Goal: Task Accomplishment & Management: Use online tool/utility

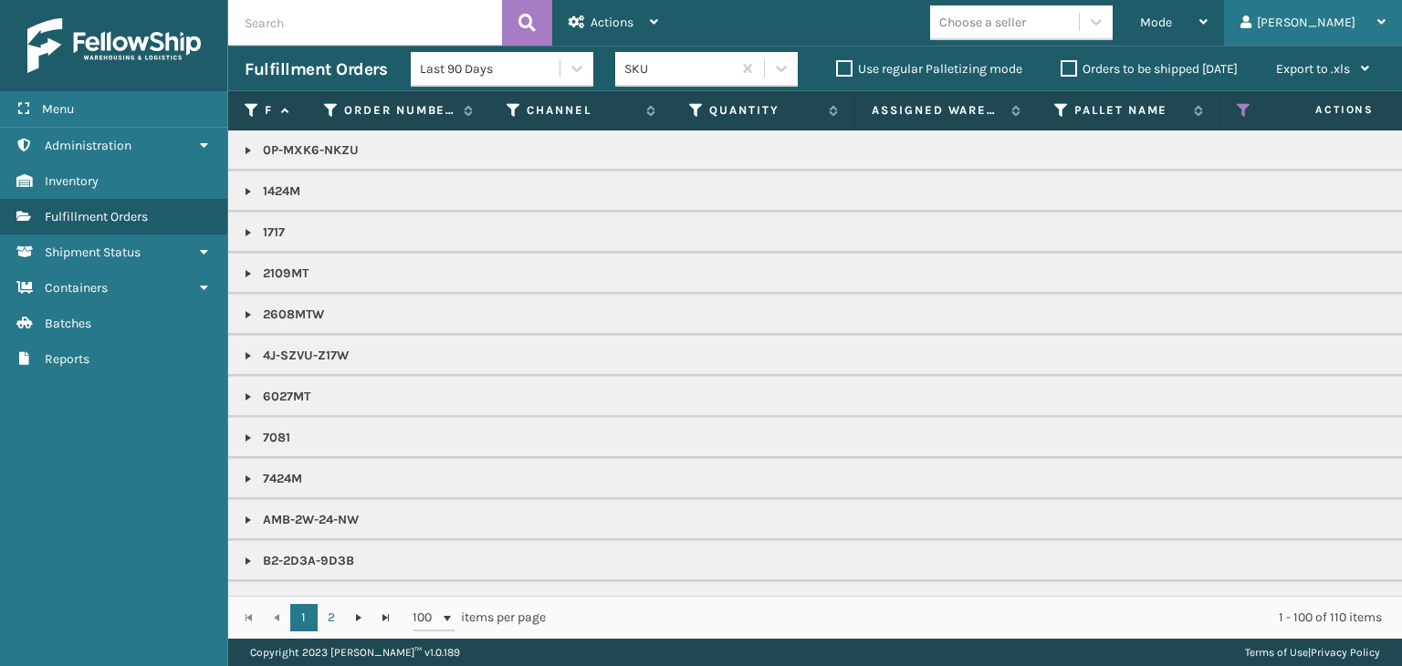
click at [1338, 26] on div "[PERSON_NAME]" at bounding box center [1313, 23] width 145 height 46
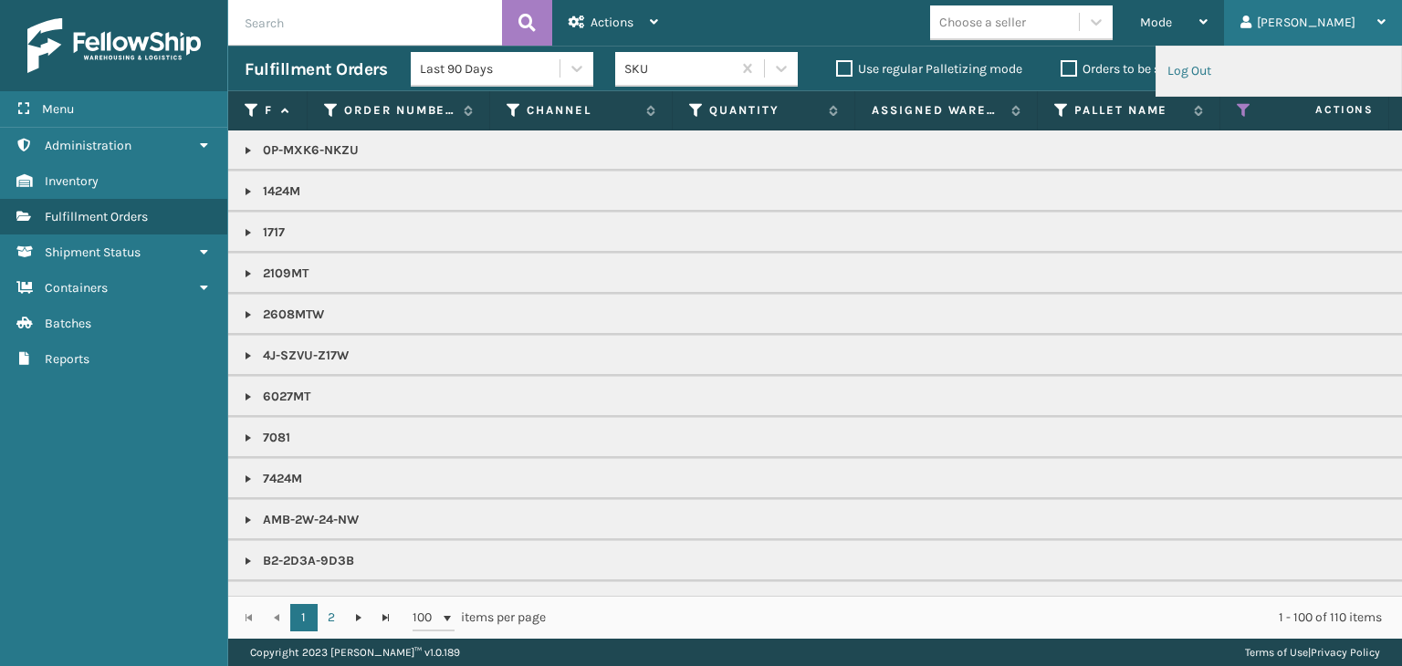
click at [1252, 79] on li "Log Out" at bounding box center [1279, 71] width 245 height 49
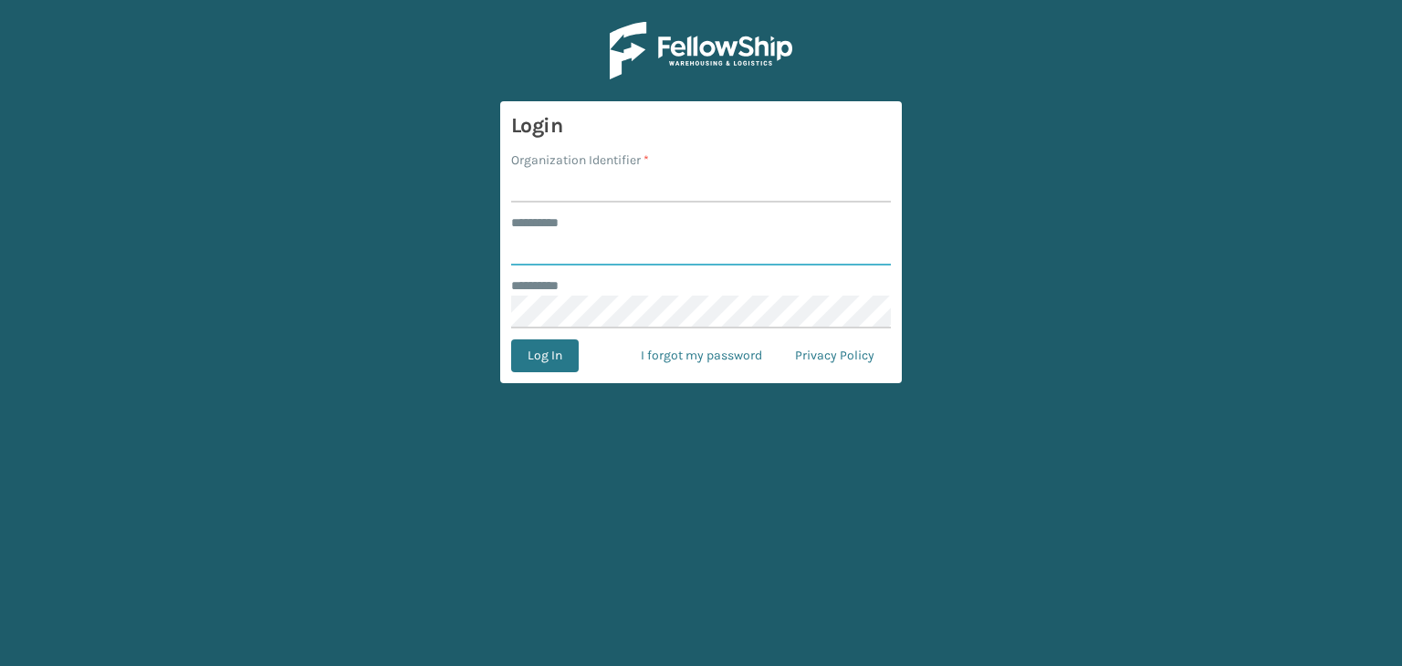
type input "******"
click at [579, 183] on input "Organization Identifier *" at bounding box center [701, 186] width 380 height 33
type input "fellowship - west"
drag, startPoint x: 565, startPoint y: 260, endPoint x: 586, endPoint y: 281, distance: 29.7
click at [565, 260] on input "******" at bounding box center [701, 249] width 380 height 33
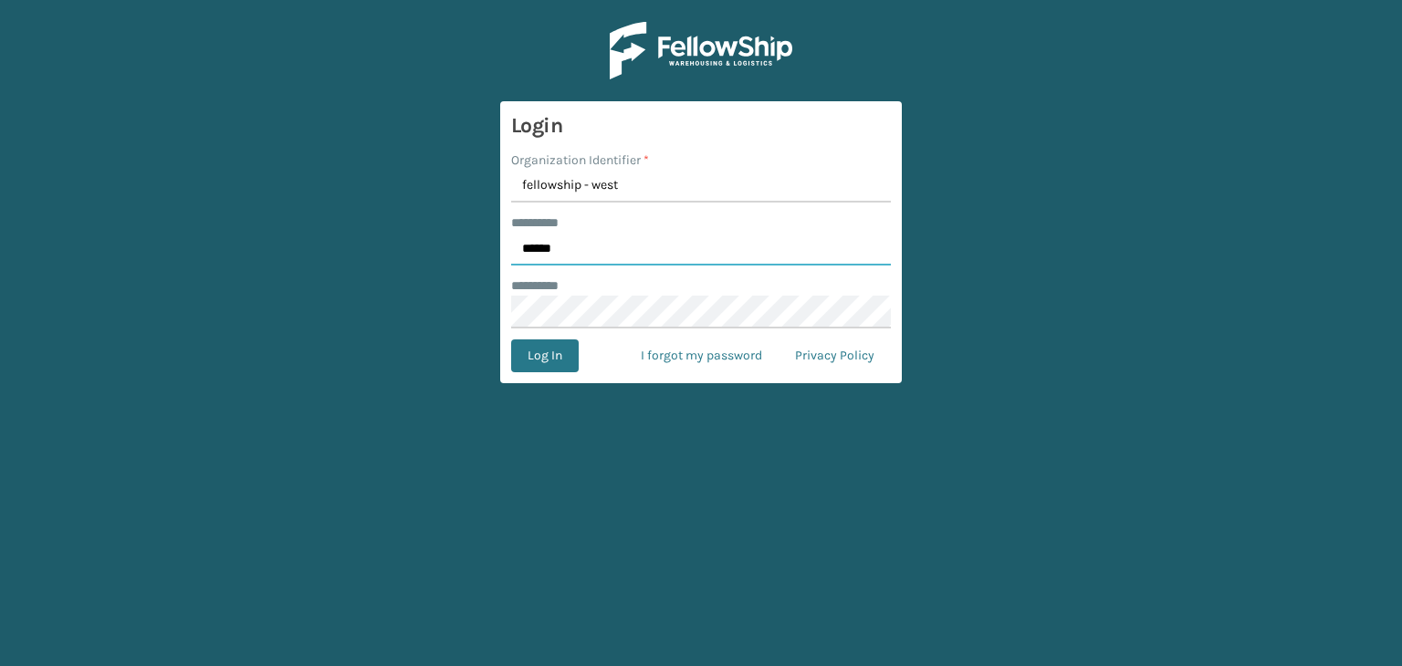
type input "*****"
click at [556, 350] on button "Log In" at bounding box center [545, 356] width 68 height 33
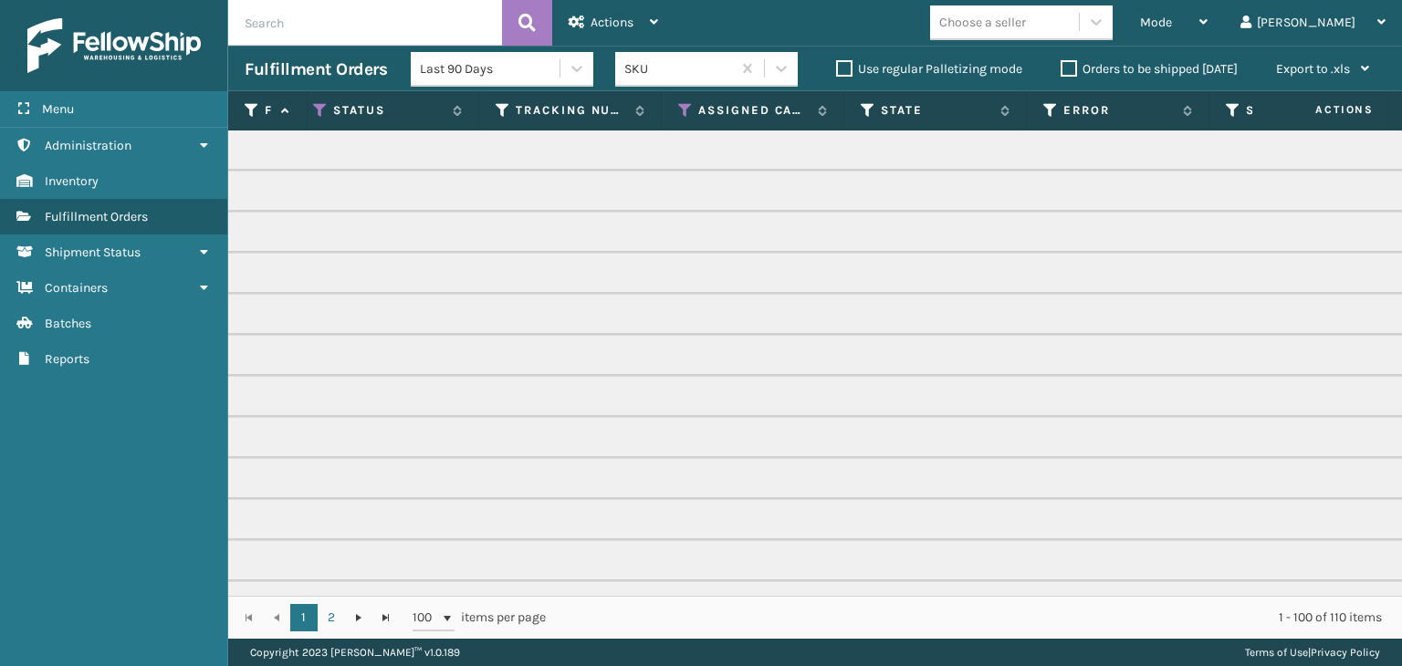
scroll to position [0, 717]
click at [529, 110] on icon at bounding box center [527, 110] width 15 height 16
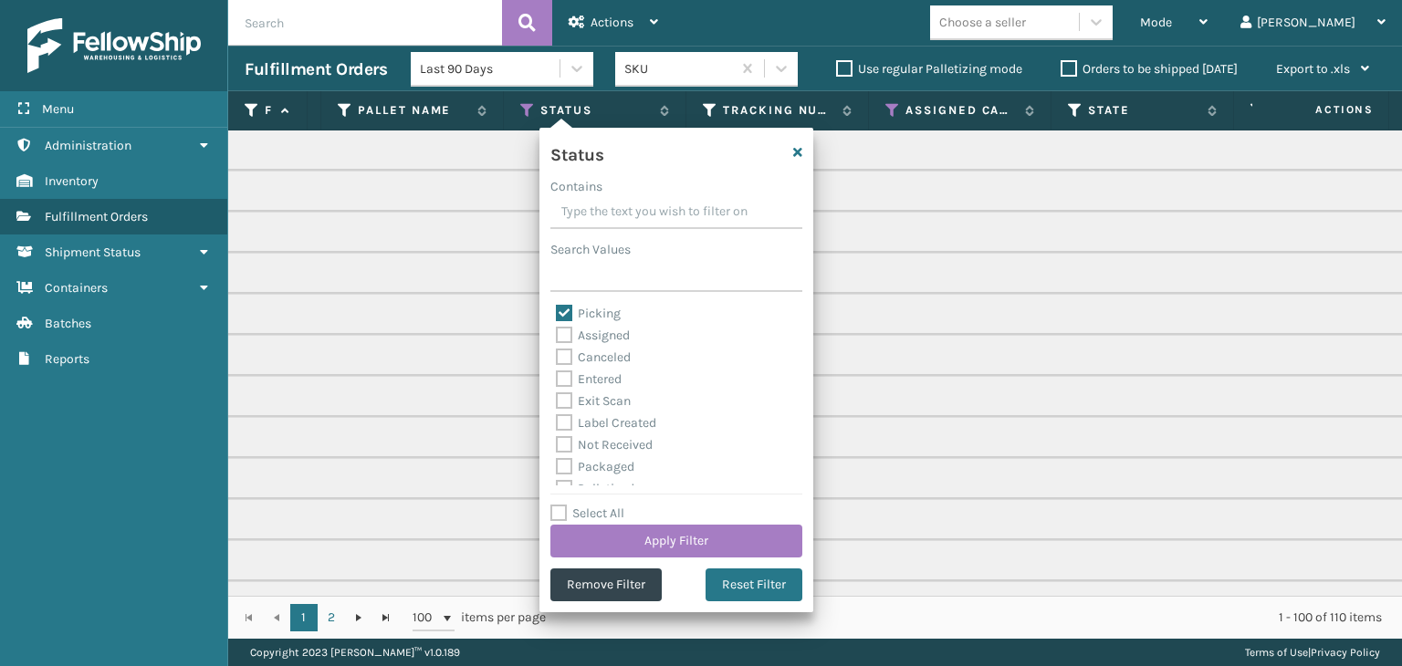
drag, startPoint x: 648, startPoint y: 537, endPoint x: 654, endPoint y: 361, distance: 175.4
click at [650, 518] on div "Select All Apply Filter" at bounding box center [676, 530] width 252 height 55
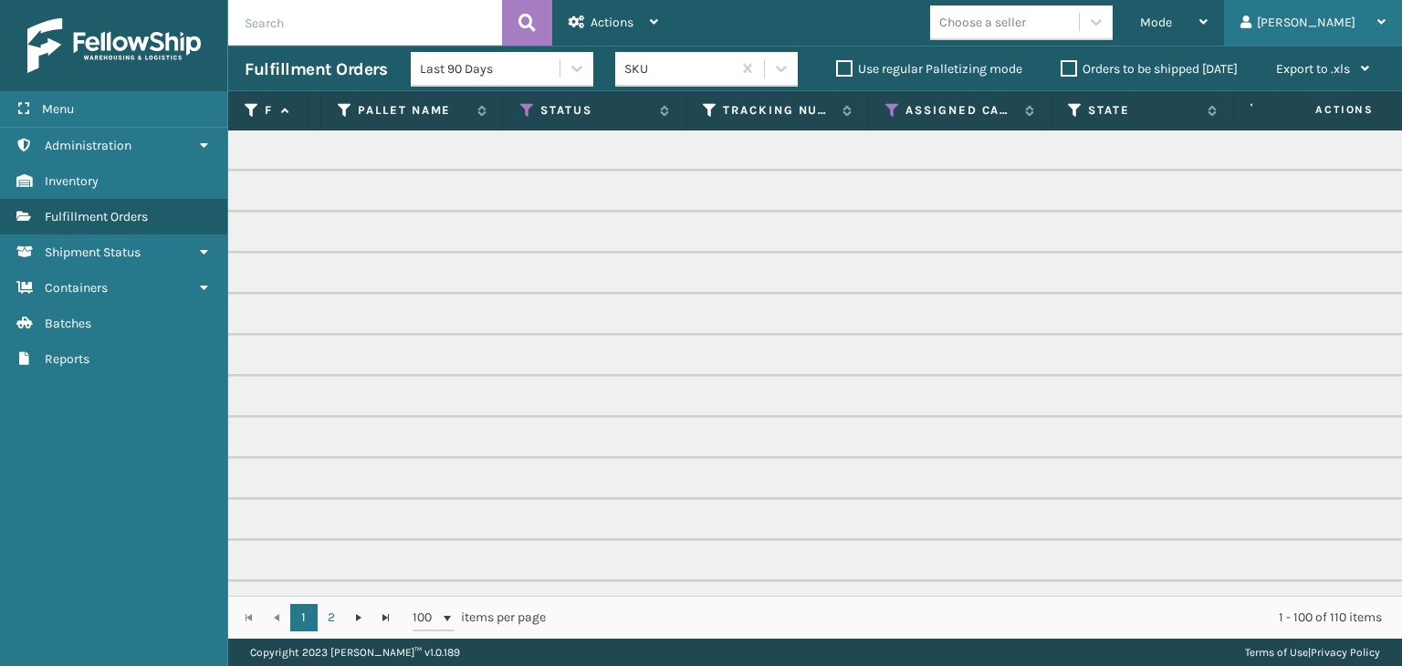
click at [1392, 21] on div "Paola Log Out" at bounding box center [1313, 23] width 178 height 46
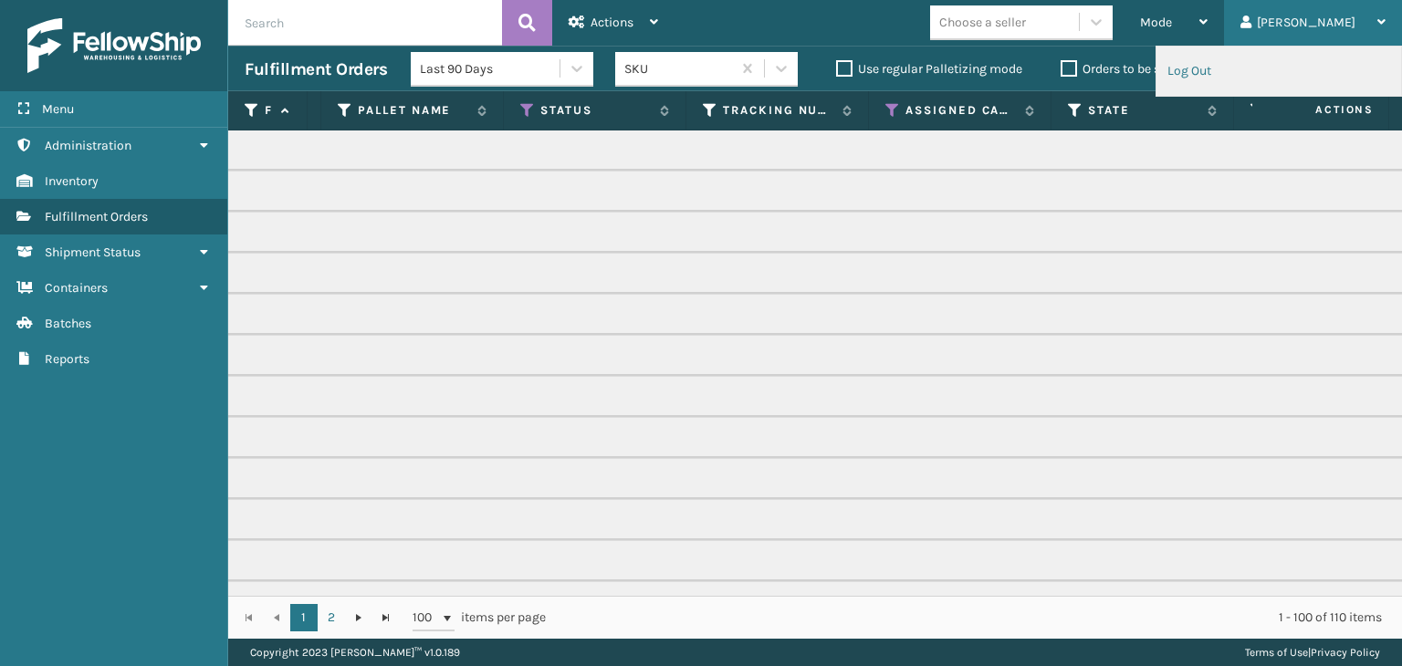
click at [1252, 74] on li "Log Out" at bounding box center [1279, 71] width 245 height 49
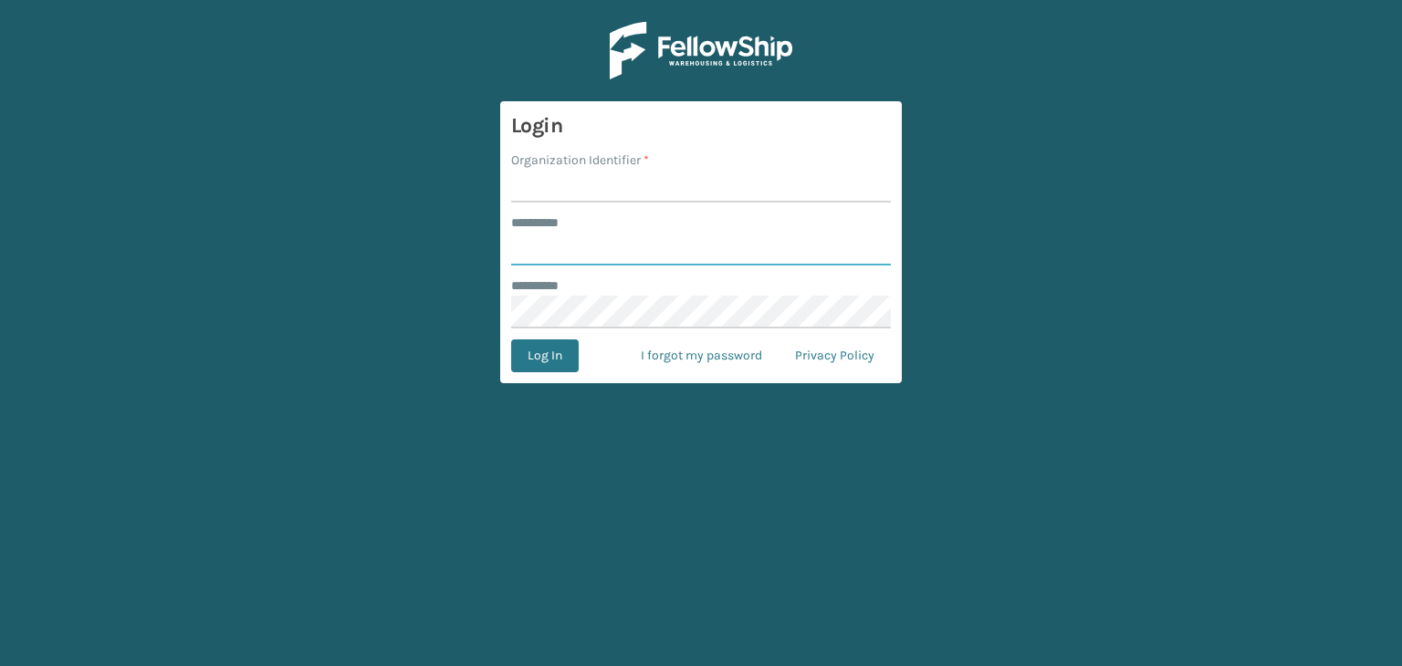
type input "*****"
click at [673, 179] on input "Organization Identifier *" at bounding box center [701, 186] width 380 height 33
type input "fellowship - west"
click at [526, 351] on button "Log In" at bounding box center [545, 356] width 68 height 33
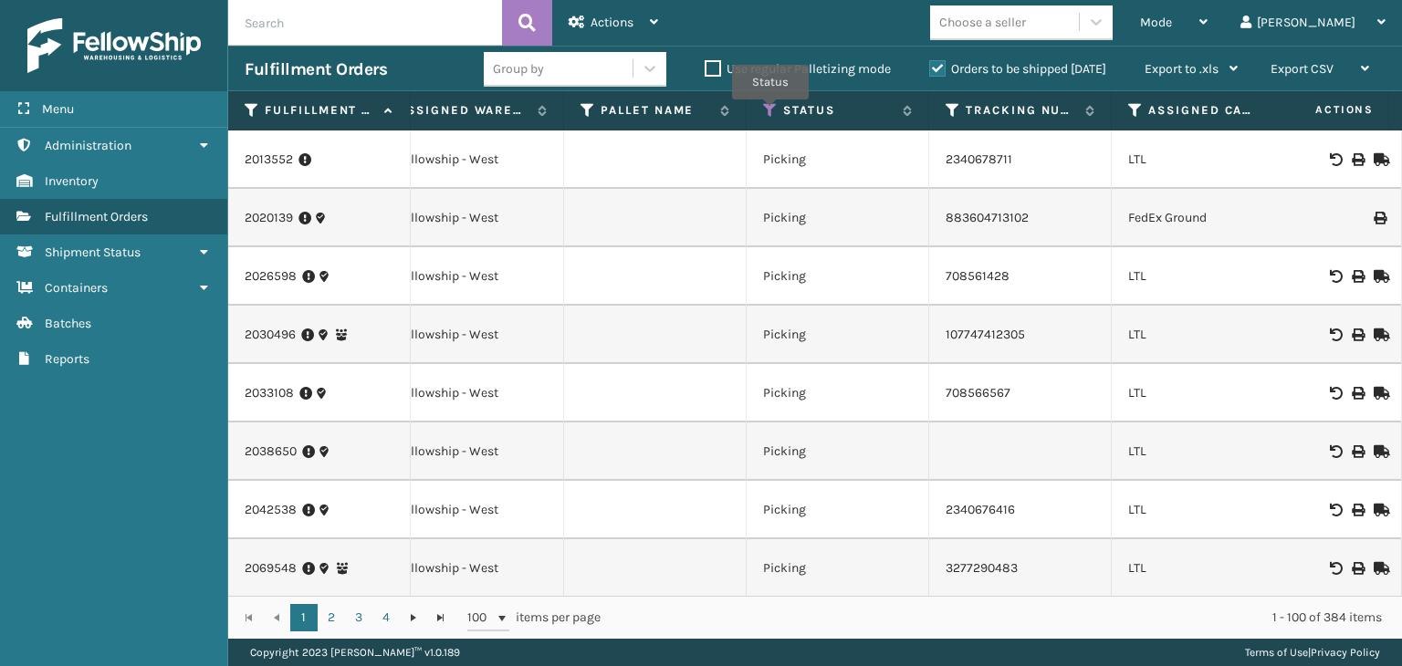
click at [770, 111] on icon at bounding box center [770, 110] width 15 height 16
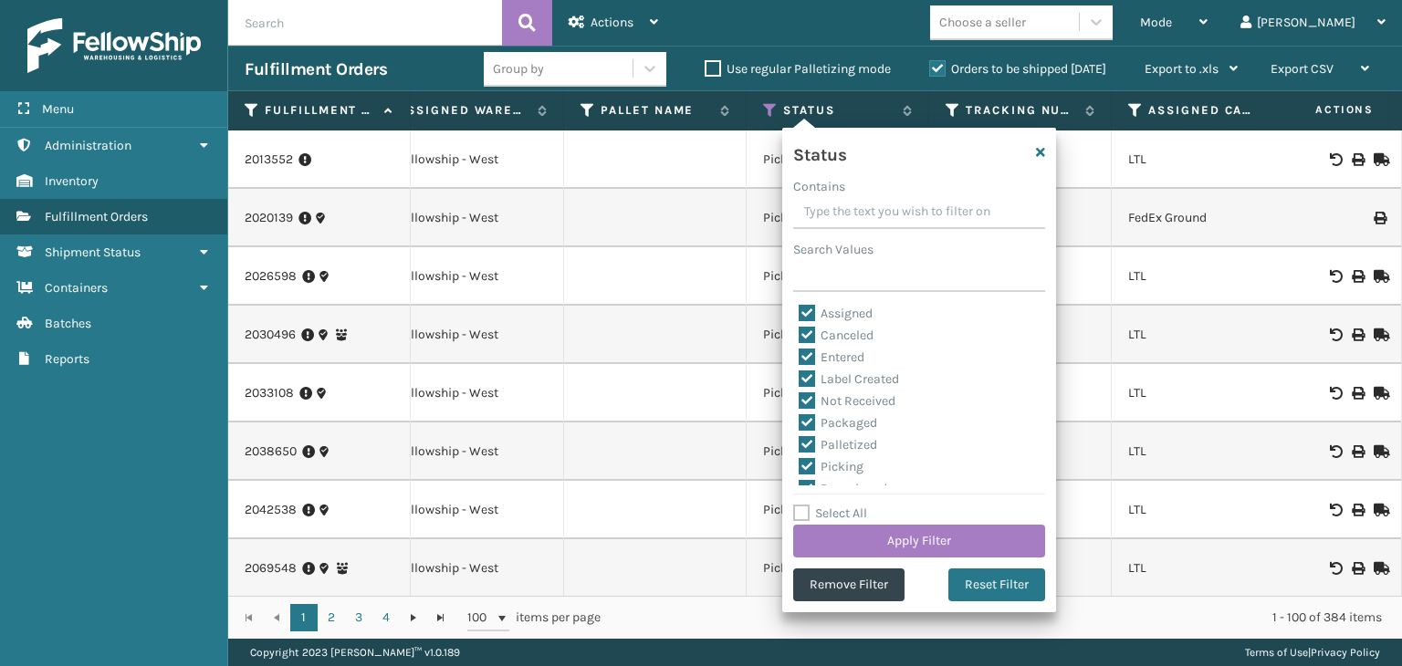
click at [841, 515] on label "Select All" at bounding box center [830, 514] width 74 height 16
click at [841, 505] on input "Select All" at bounding box center [930, 504] width 274 height 2
checkbox input "true"
click at [840, 510] on label "Select All" at bounding box center [830, 514] width 74 height 16
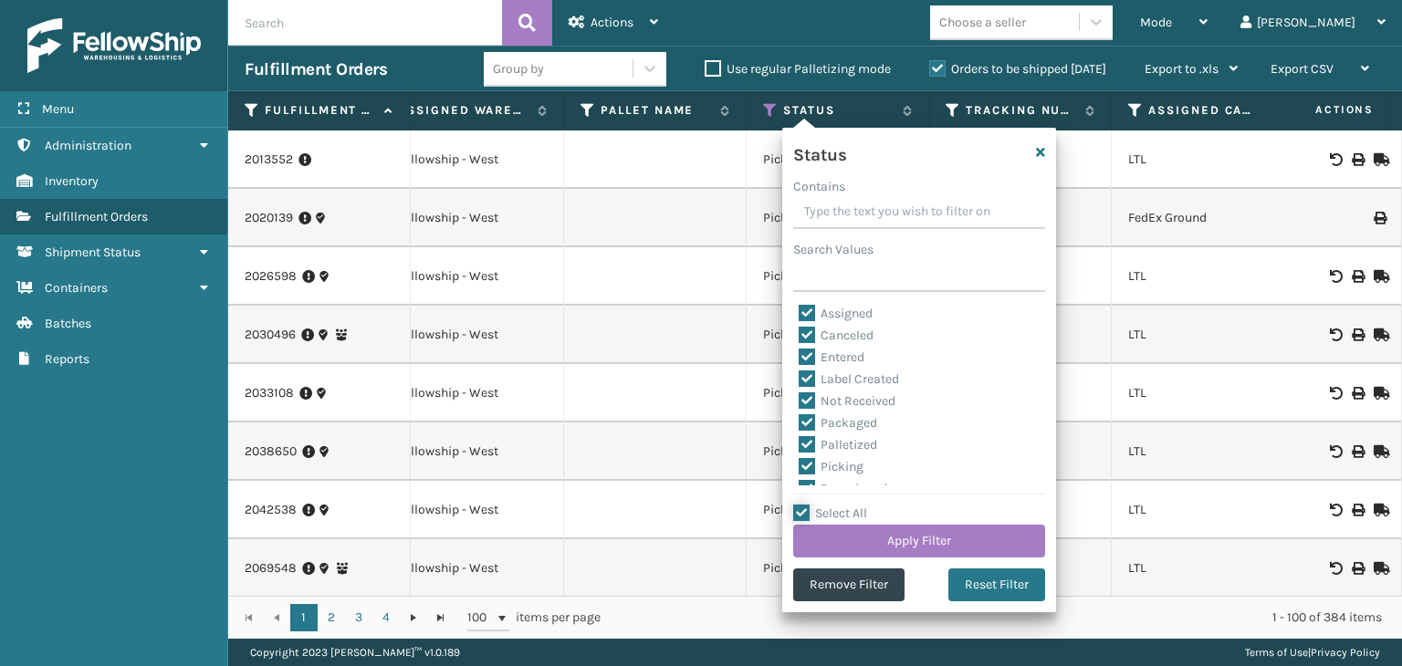
click at [840, 505] on input "Select All" at bounding box center [930, 504] width 274 height 2
checkbox input "false"
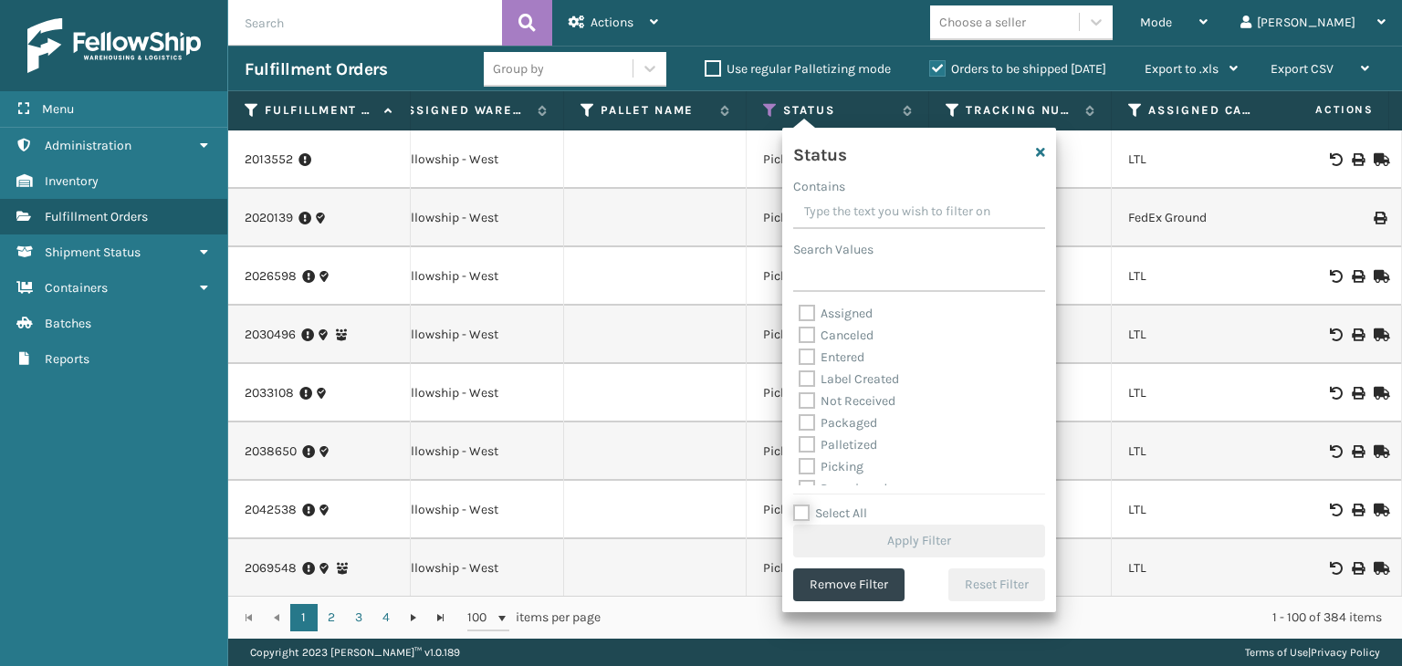
checkbox input "false"
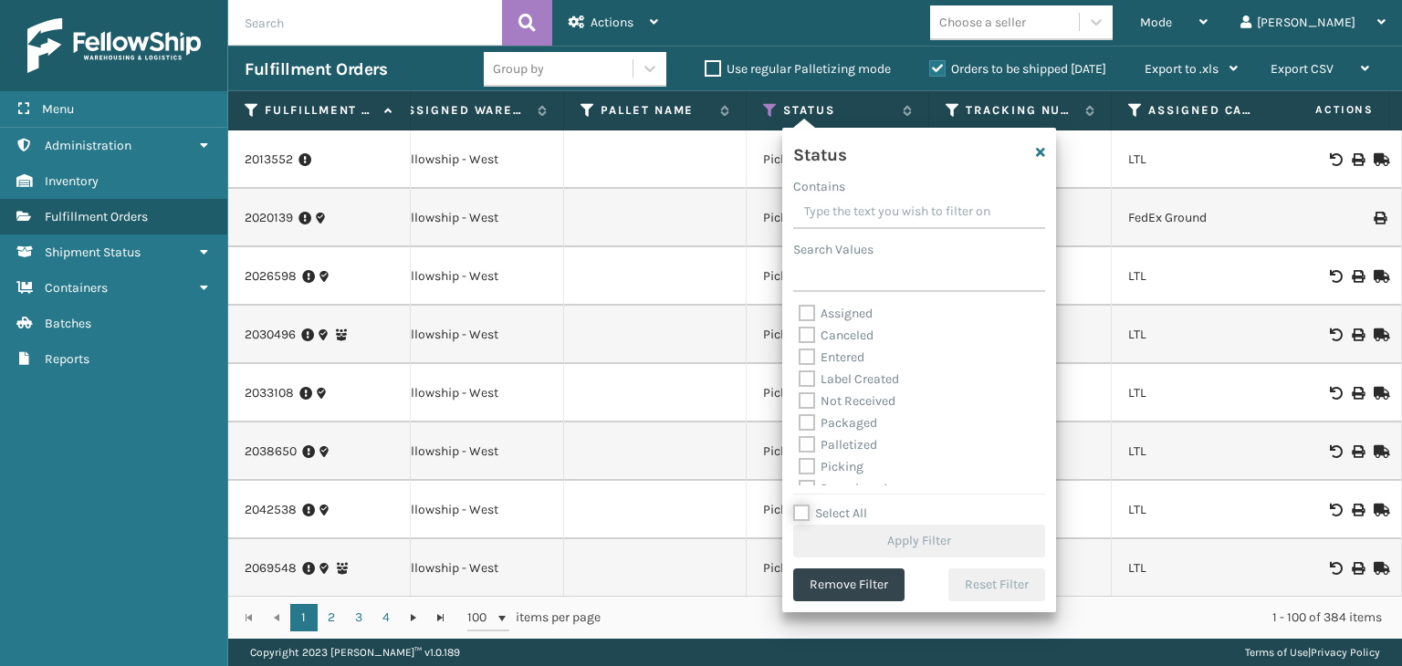
checkbox input "false"
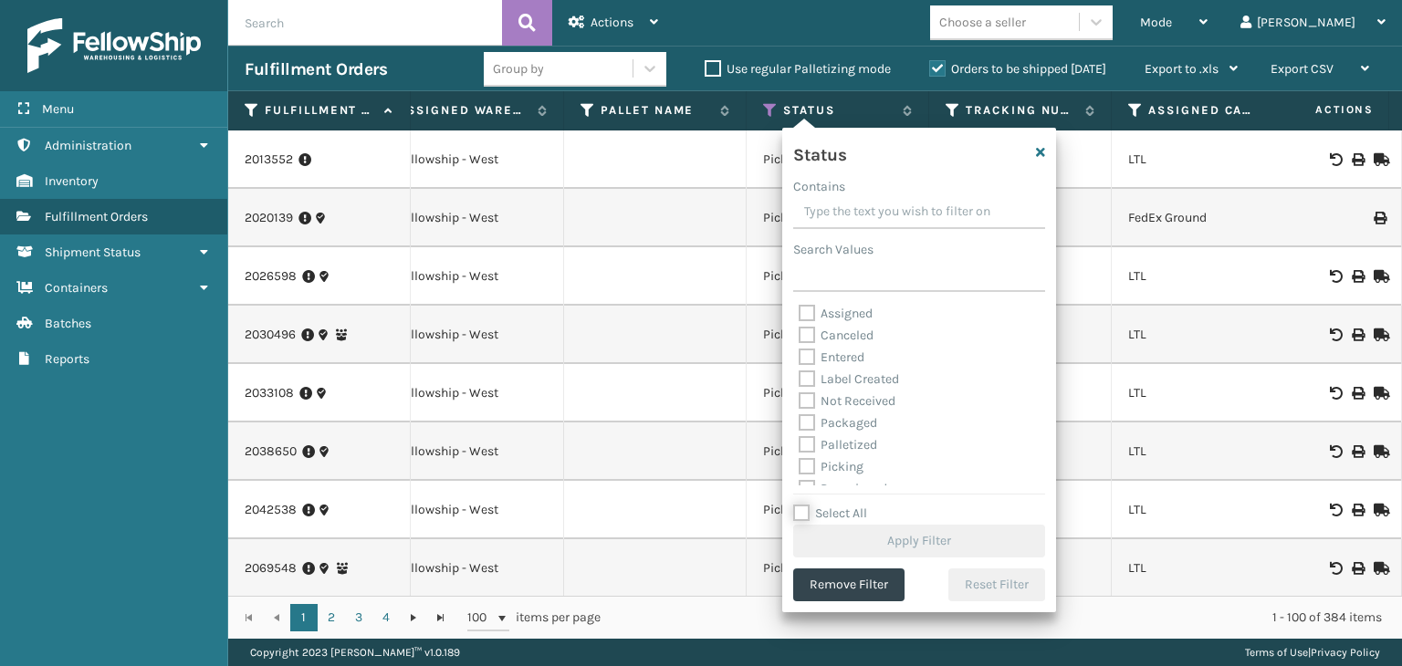
checkbox input "false"
click at [838, 458] on div "Picking" at bounding box center [919, 467] width 241 height 22
click at [833, 466] on label "Picking" at bounding box center [831, 467] width 65 height 16
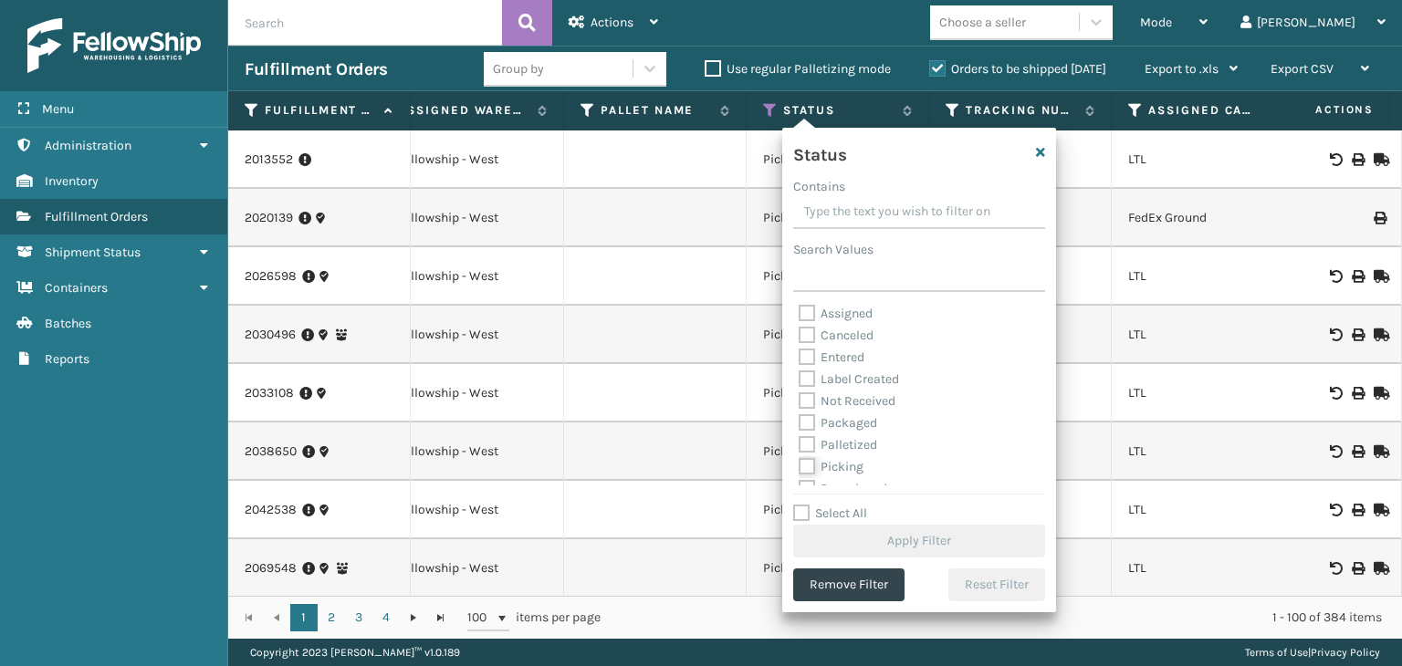
click at [800, 466] on input "Picking" at bounding box center [799, 462] width 1 height 12
checkbox input "true"
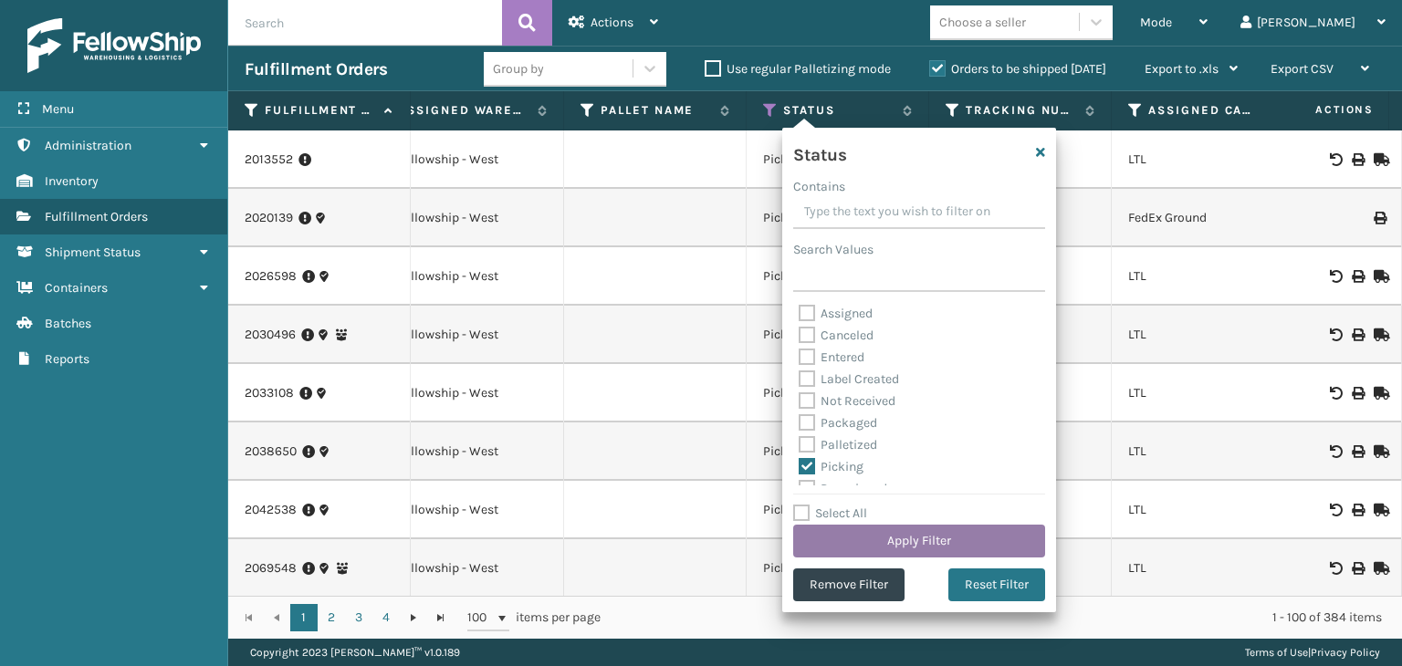
click at [876, 533] on button "Apply Filter" at bounding box center [919, 541] width 252 height 33
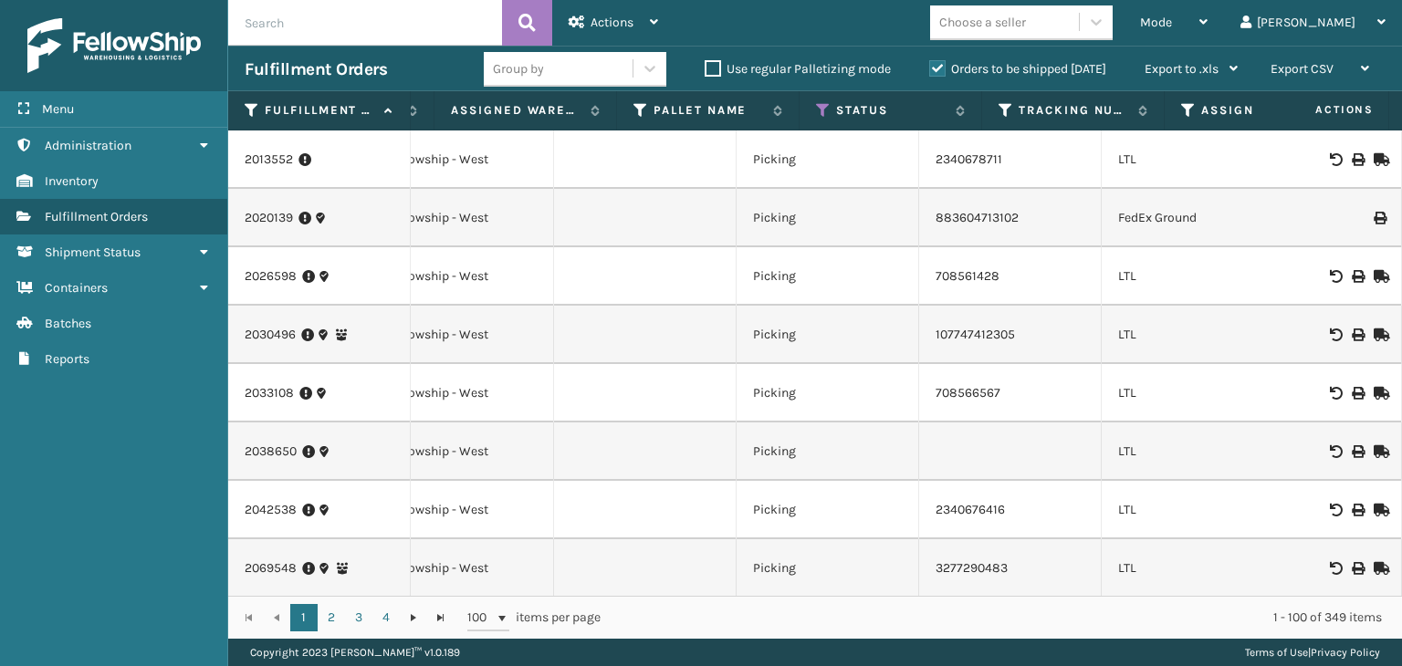
scroll to position [0, 616]
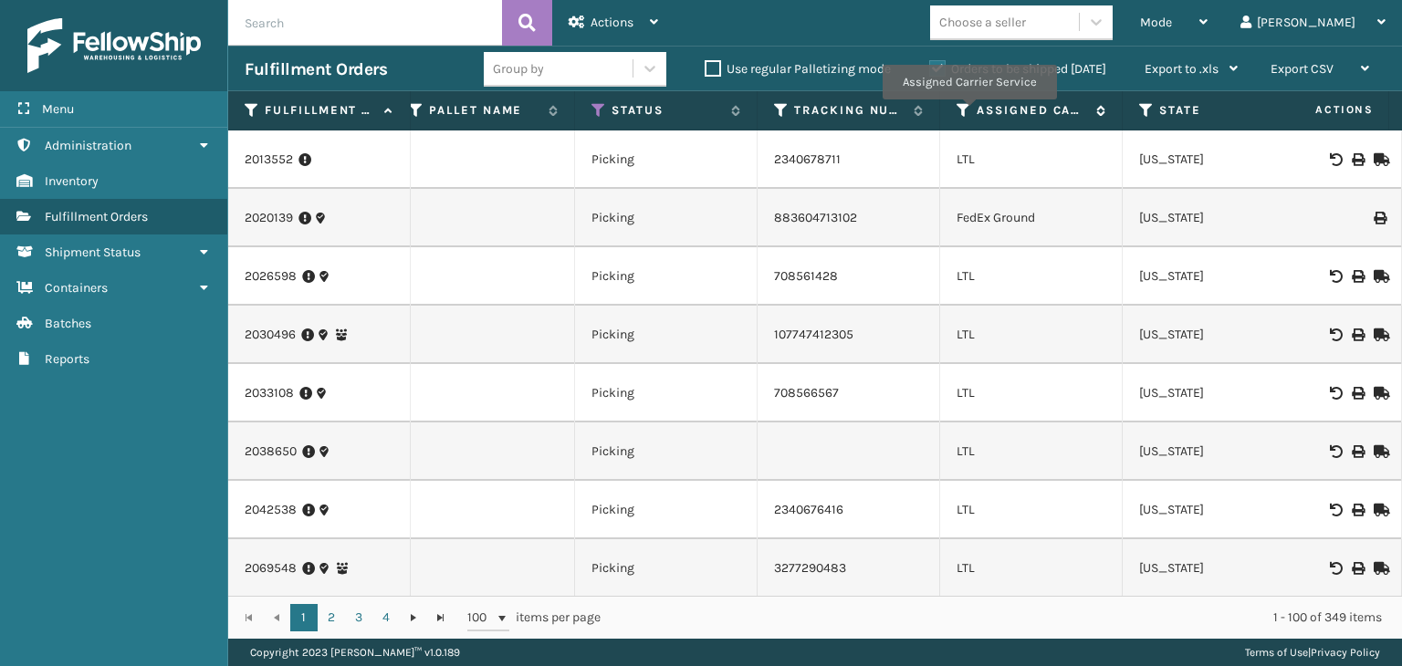
click at [969, 112] on icon at bounding box center [964, 110] width 15 height 16
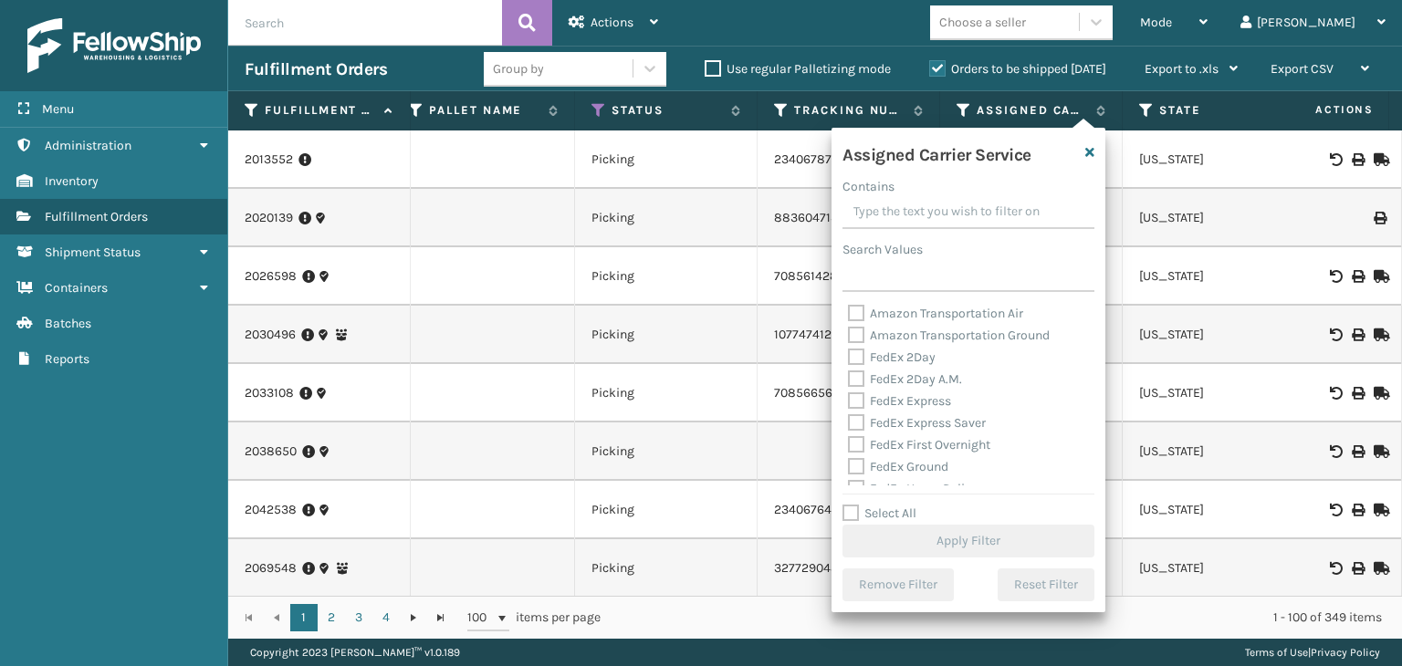
click at [887, 516] on label "Select All" at bounding box center [880, 514] width 74 height 16
click at [887, 505] on input "Select All" at bounding box center [980, 504] width 274 height 2
checkbox input "true"
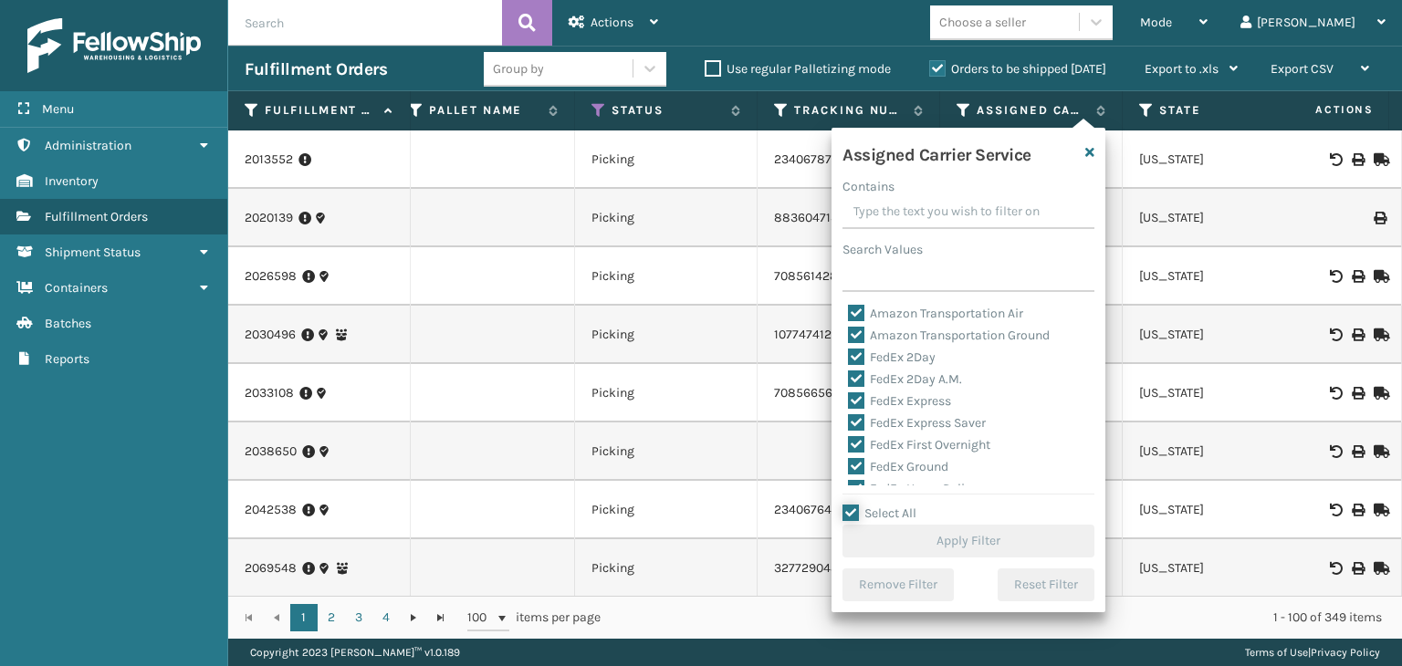
checkbox input "true"
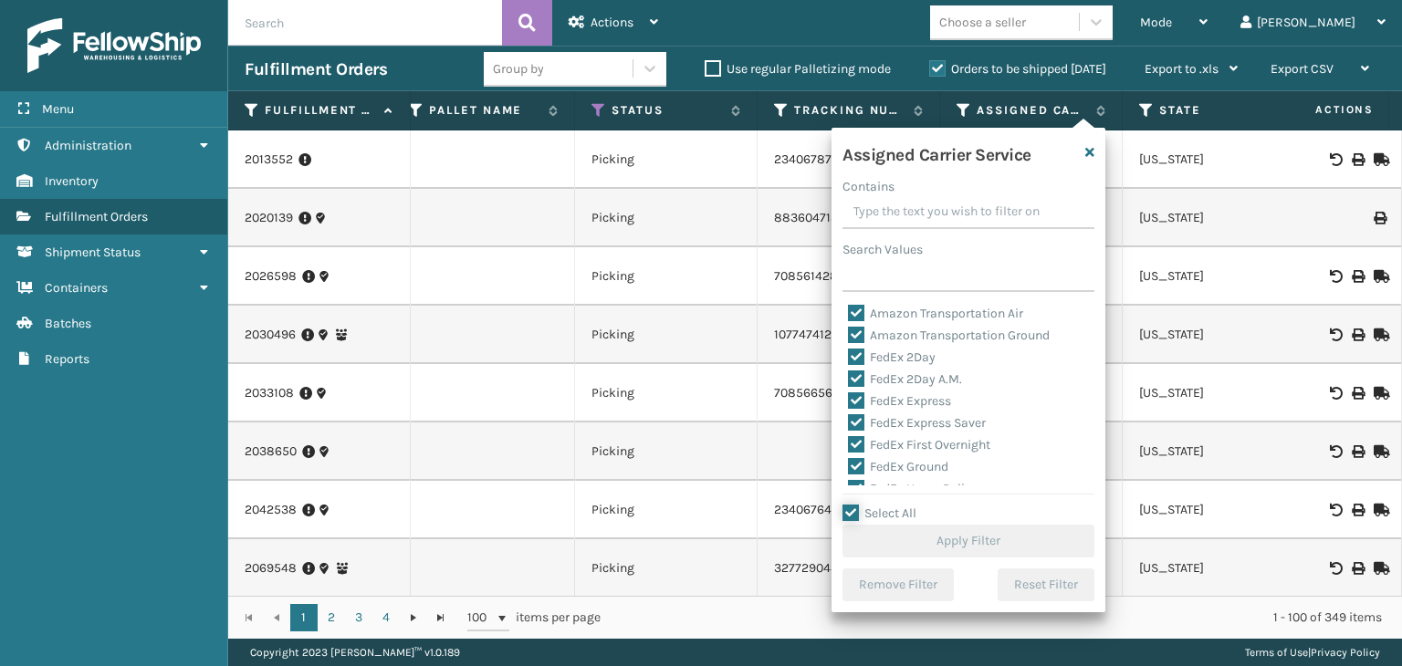
checkbox input "true"
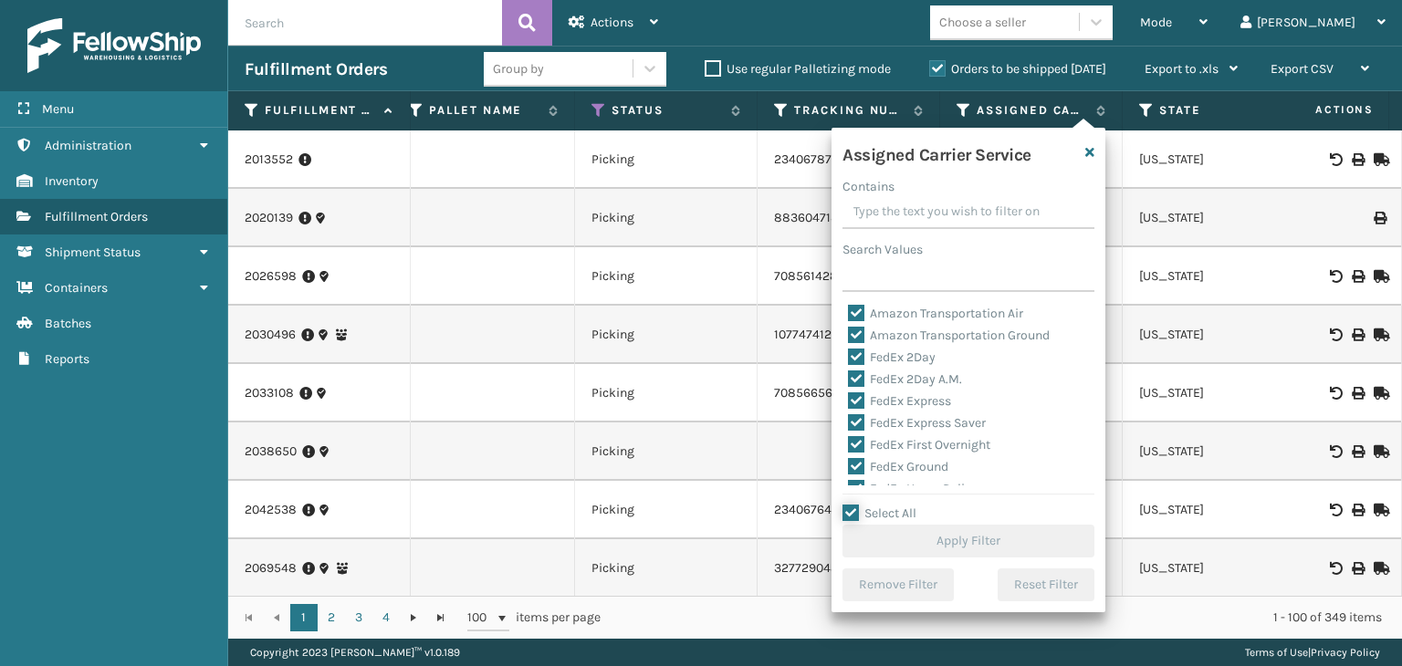
checkbox input "true"
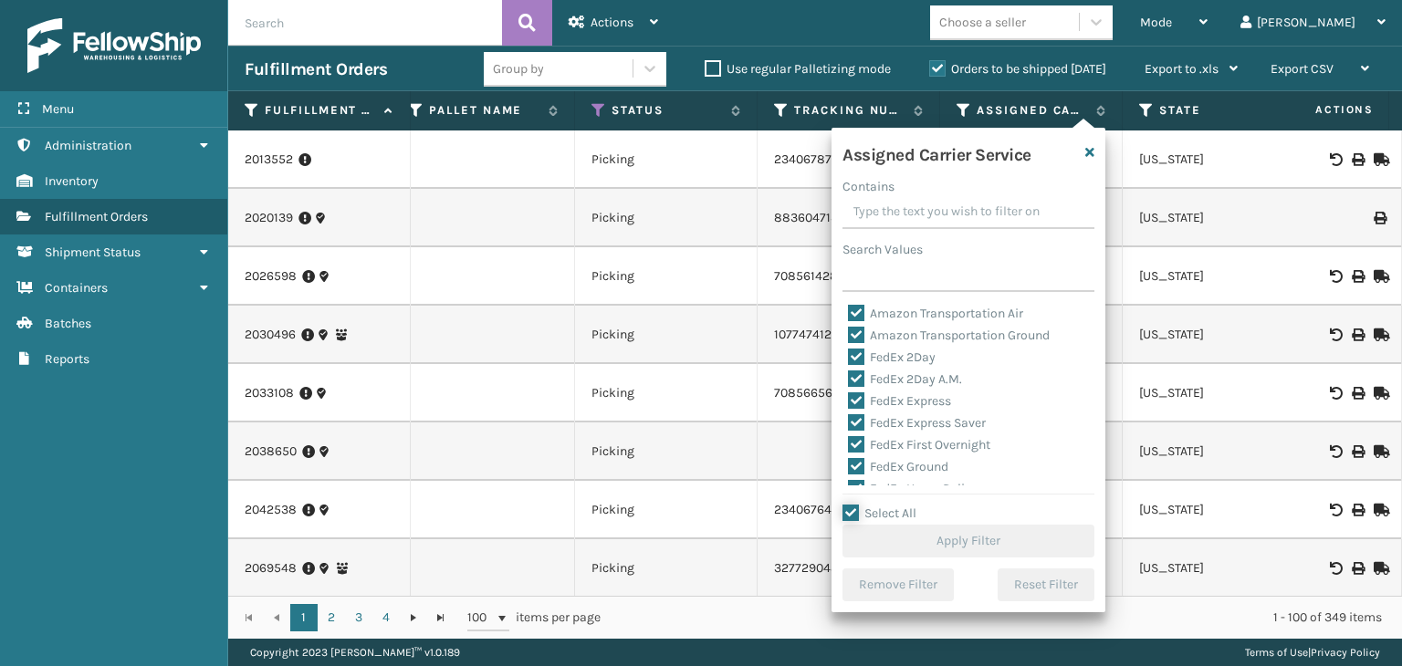
checkbox input "true"
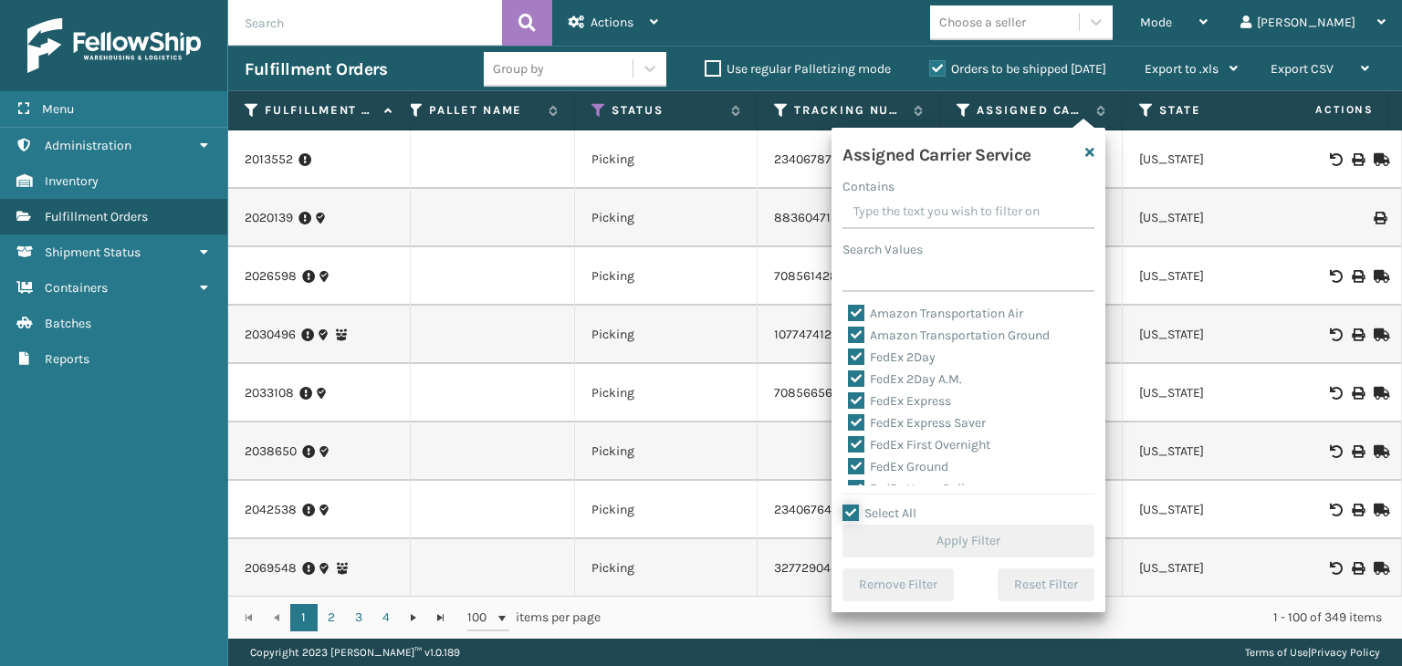
checkbox input "true"
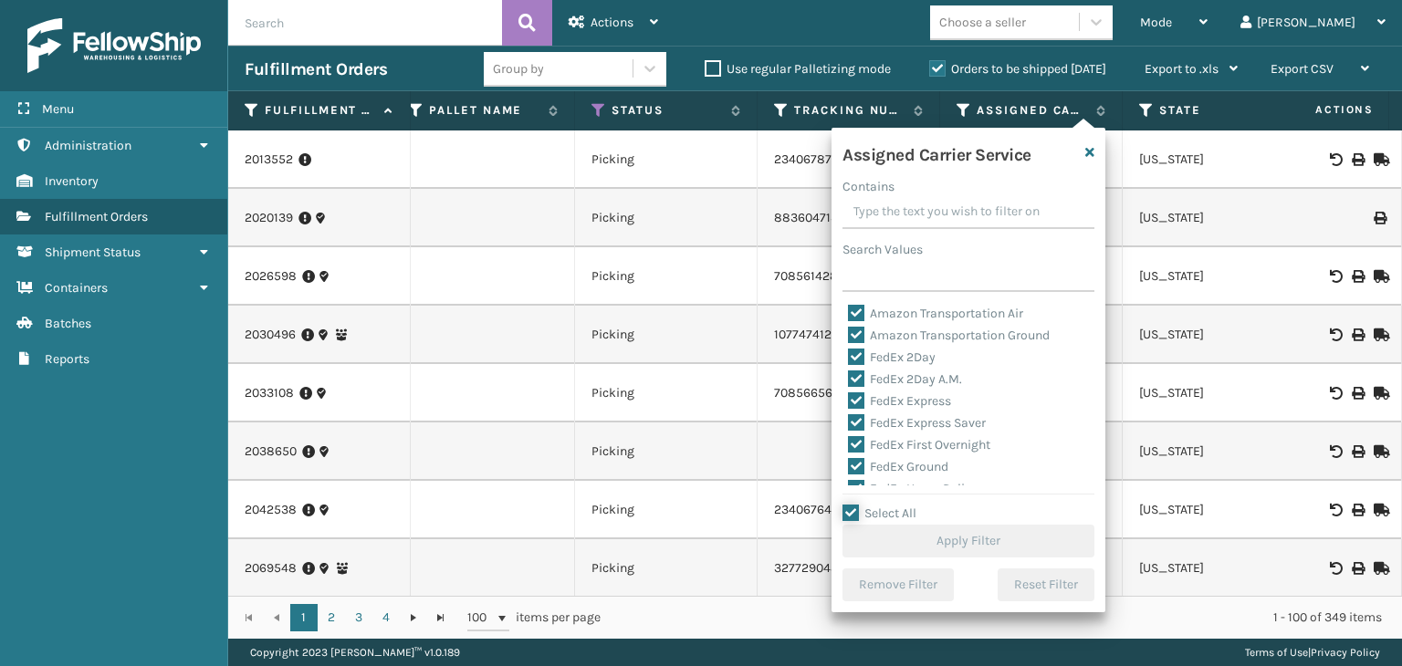
checkbox input "true"
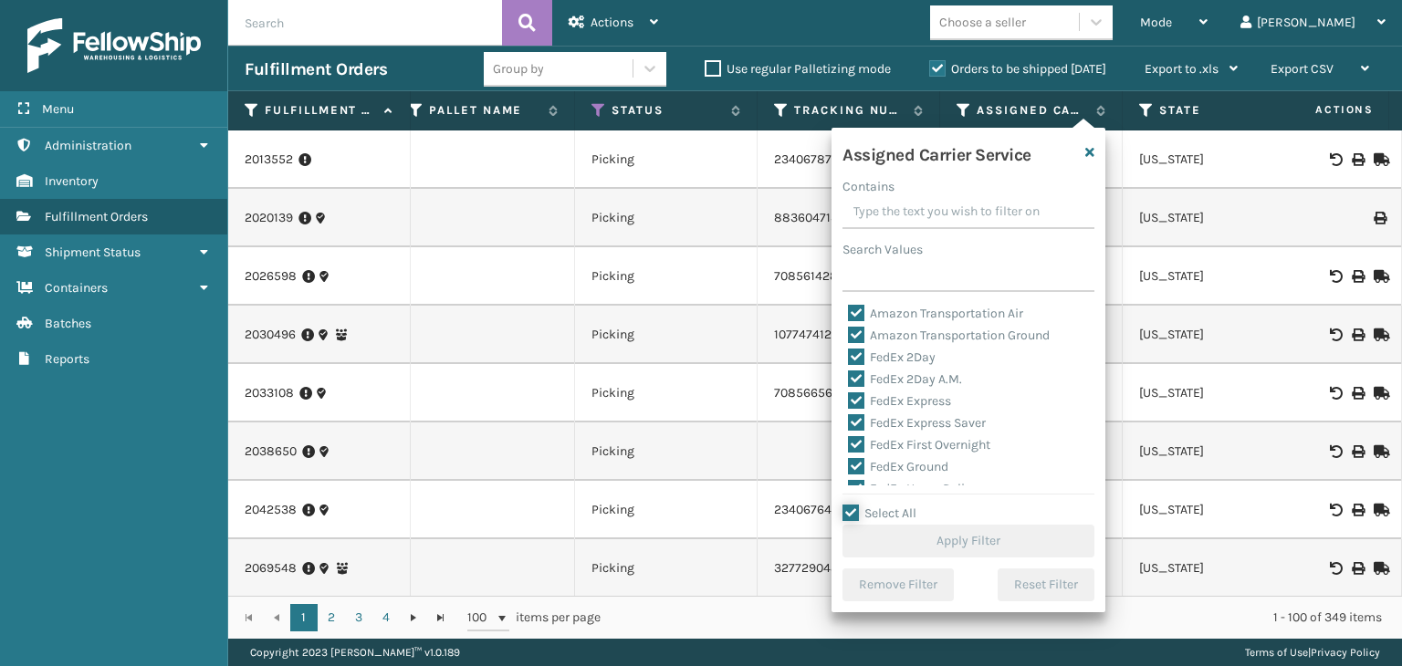
checkbox input "true"
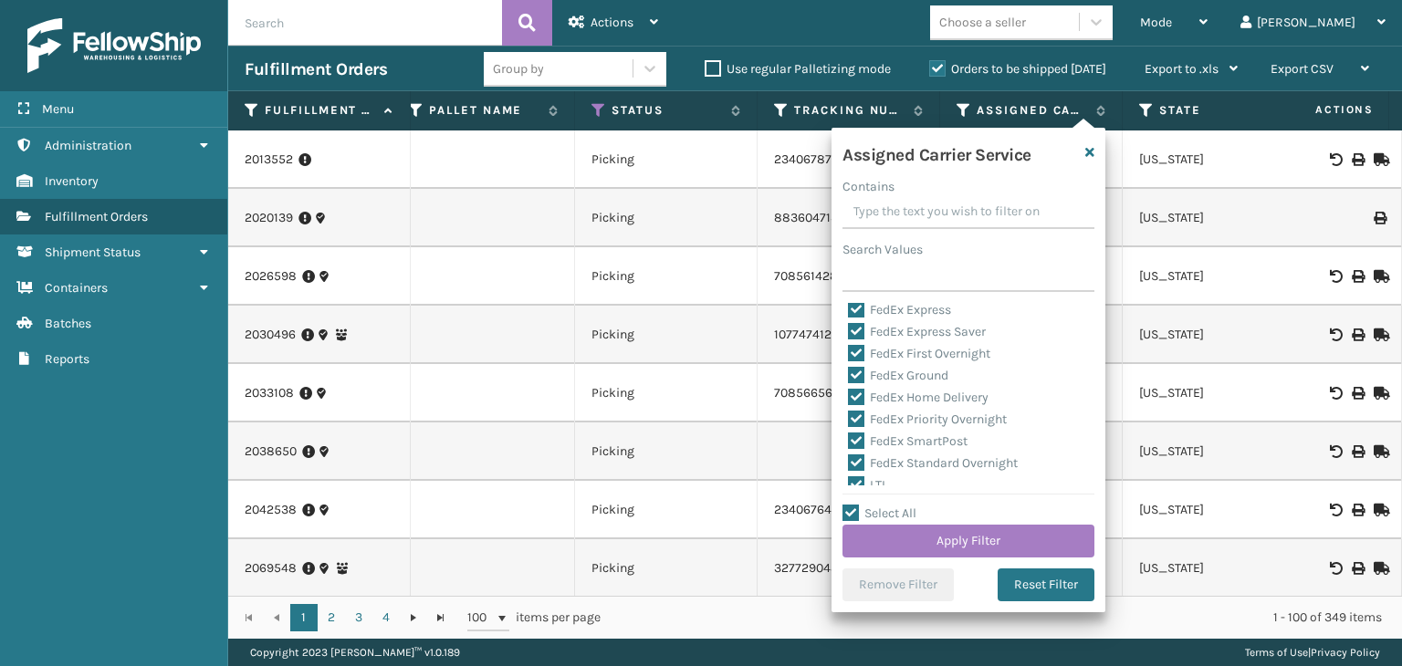
click at [871, 484] on label "LTL" at bounding box center [868, 485] width 40 height 16
click at [849, 484] on input "LTL" at bounding box center [848, 481] width 1 height 12
checkbox input "false"
click at [909, 537] on button "Apply Filter" at bounding box center [969, 541] width 252 height 33
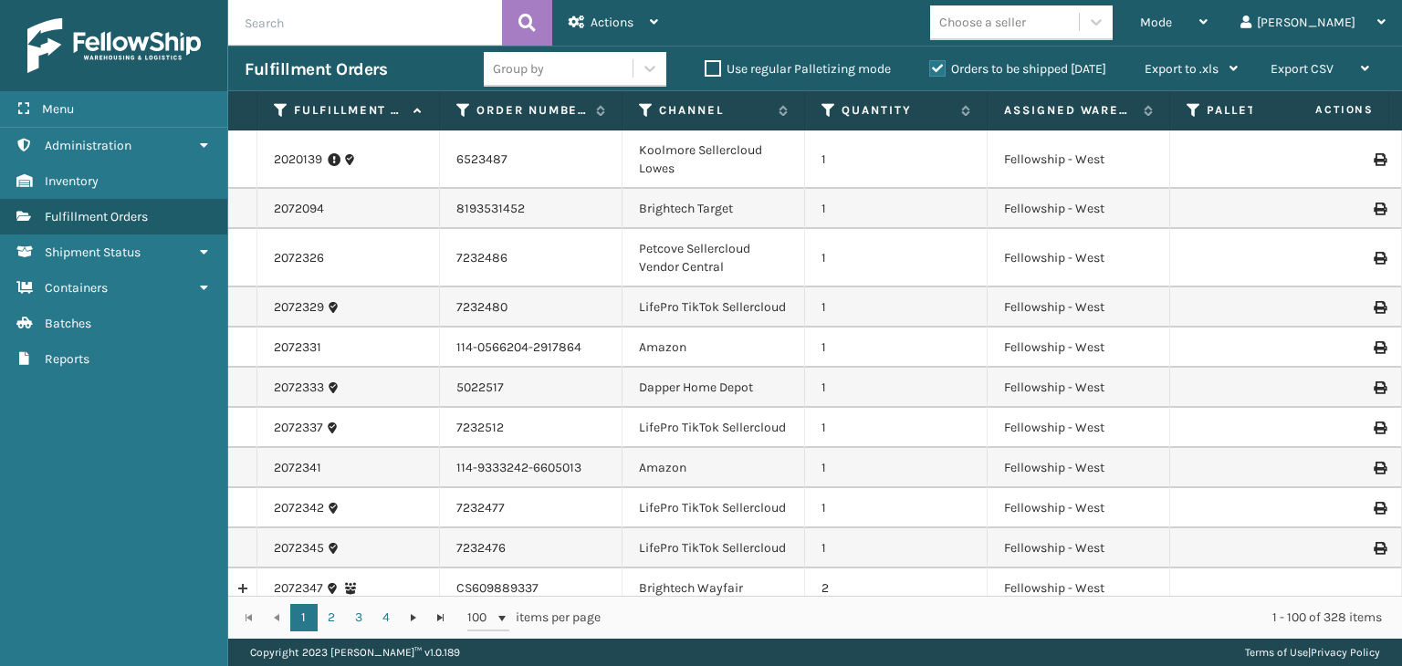
click at [521, 71] on div "Group by" at bounding box center [518, 68] width 51 height 19
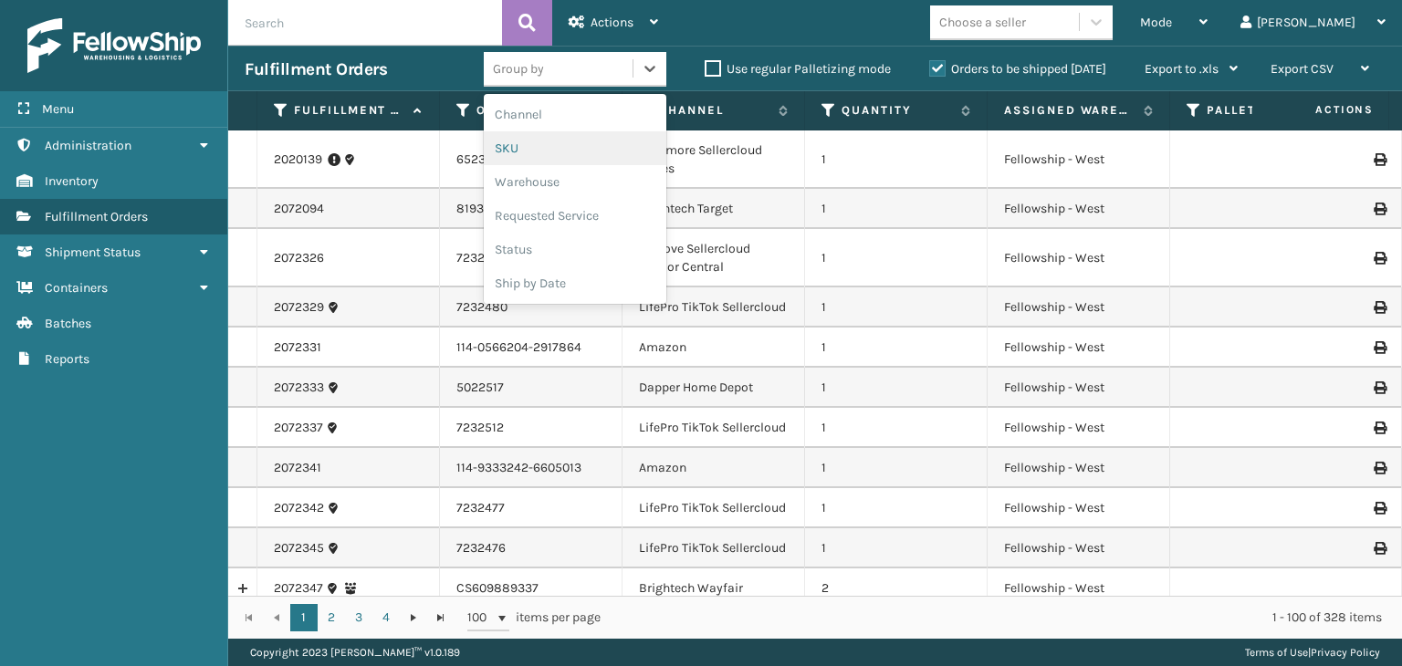
click at [581, 141] on div "SKU" at bounding box center [575, 148] width 183 height 34
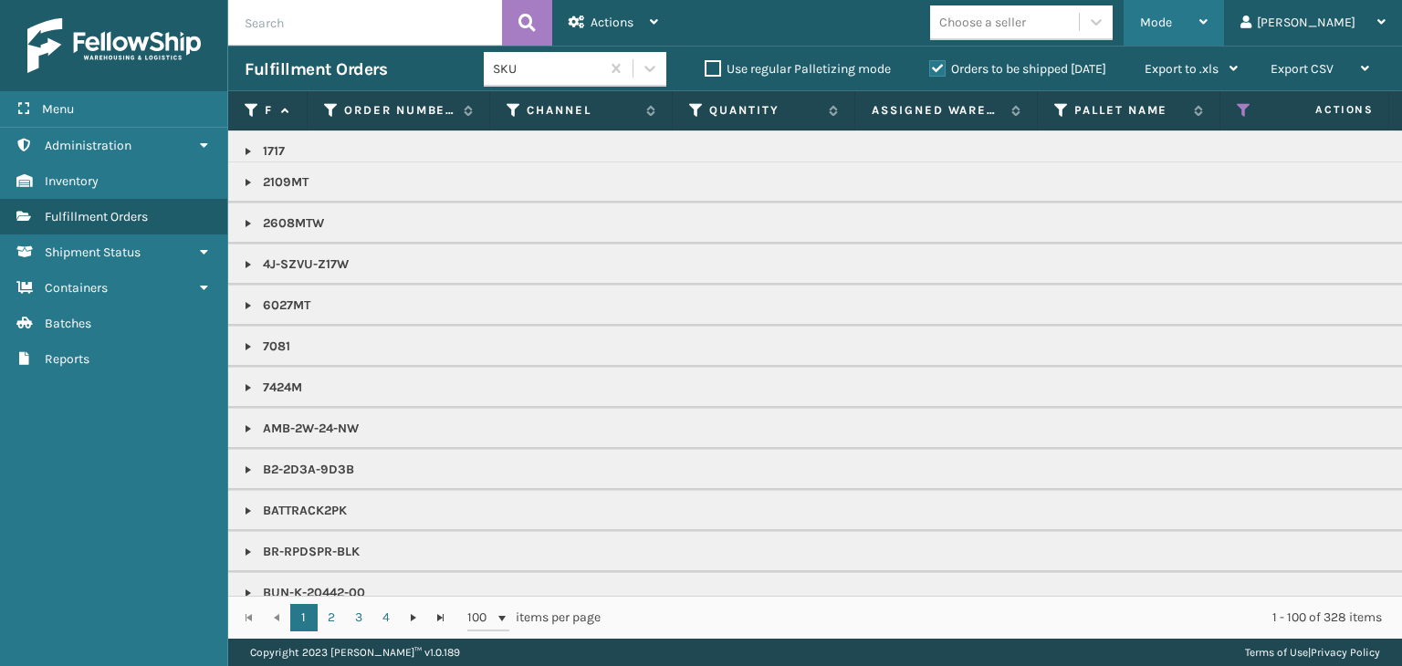
click at [1172, 20] on span "Mode" at bounding box center [1156, 23] width 32 height 16
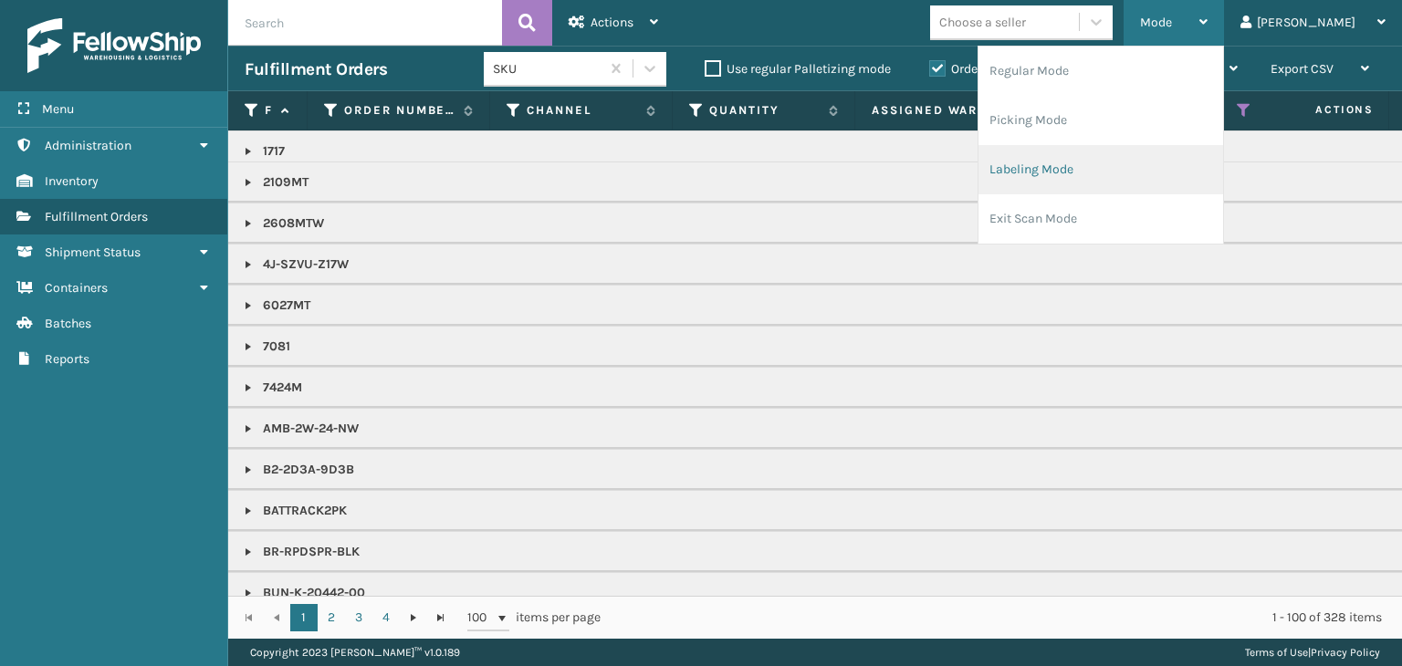
click at [1157, 174] on li "Labeling Mode" at bounding box center [1101, 169] width 245 height 49
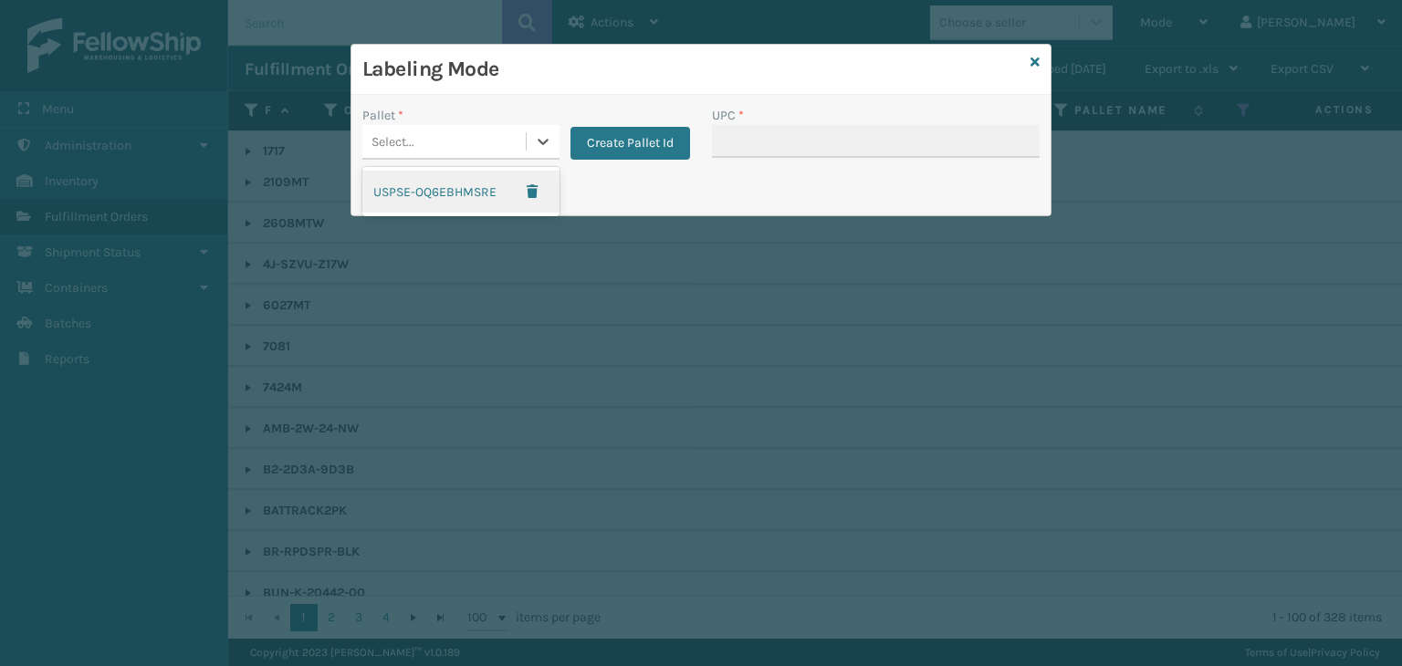
click at [485, 132] on div "Select..." at bounding box center [443, 142] width 163 height 30
click at [602, 147] on button "Create Pallet Id" at bounding box center [631, 143] width 120 height 33
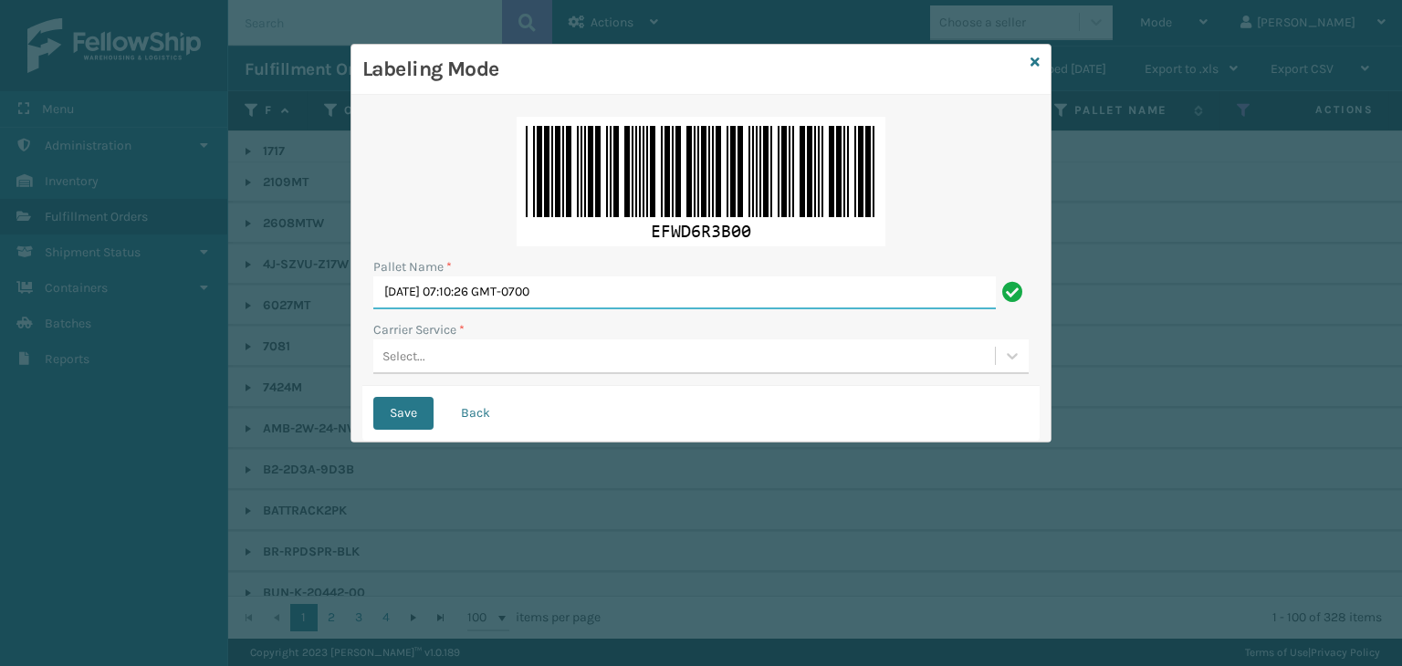
drag, startPoint x: 602, startPoint y: 289, endPoint x: 44, endPoint y: 290, distance: 558.7
click at [44, 290] on div "Labeling Mode Pallet Name * [DATE] 07:10:26 GMT-0700 Carrier Service * Select..…" at bounding box center [701, 333] width 1402 height 666
paste input "BOWZ227595"
type input "BOWZ227595"
click at [528, 355] on div "Select..." at bounding box center [684, 356] width 622 height 30
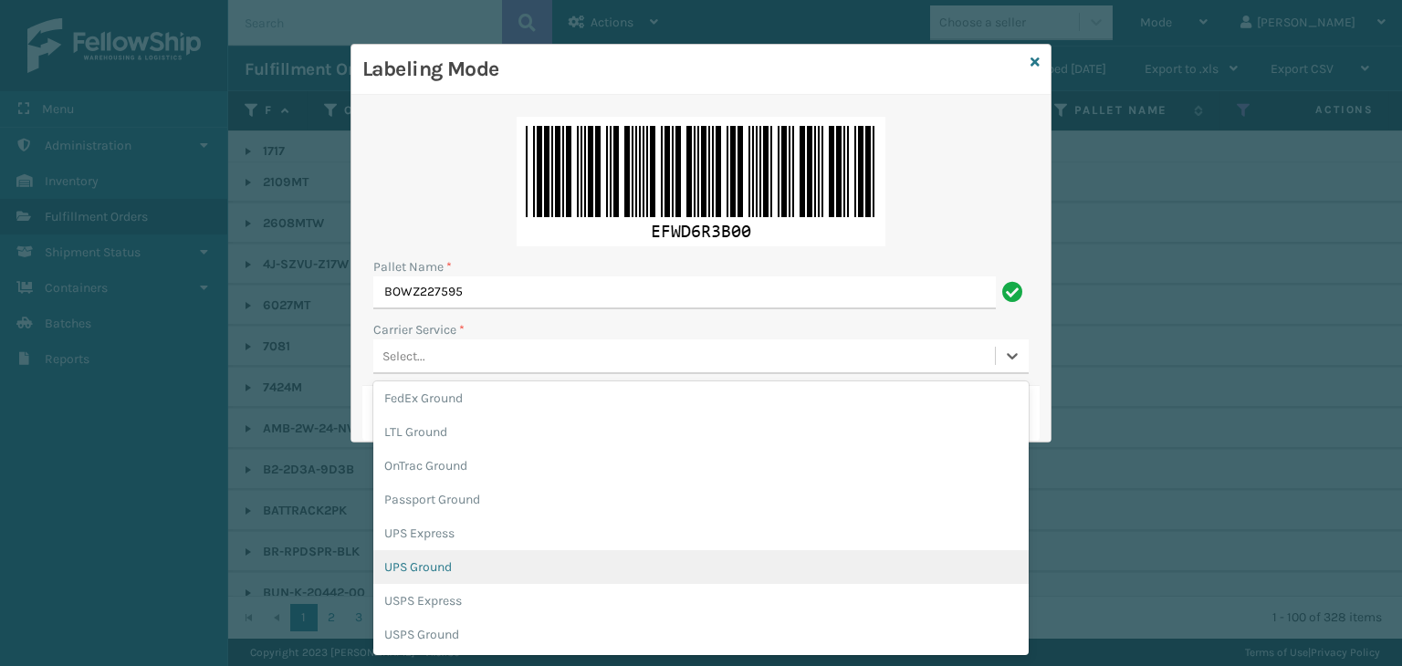
click at [448, 569] on div "UPS Ground" at bounding box center [700, 567] width 655 height 34
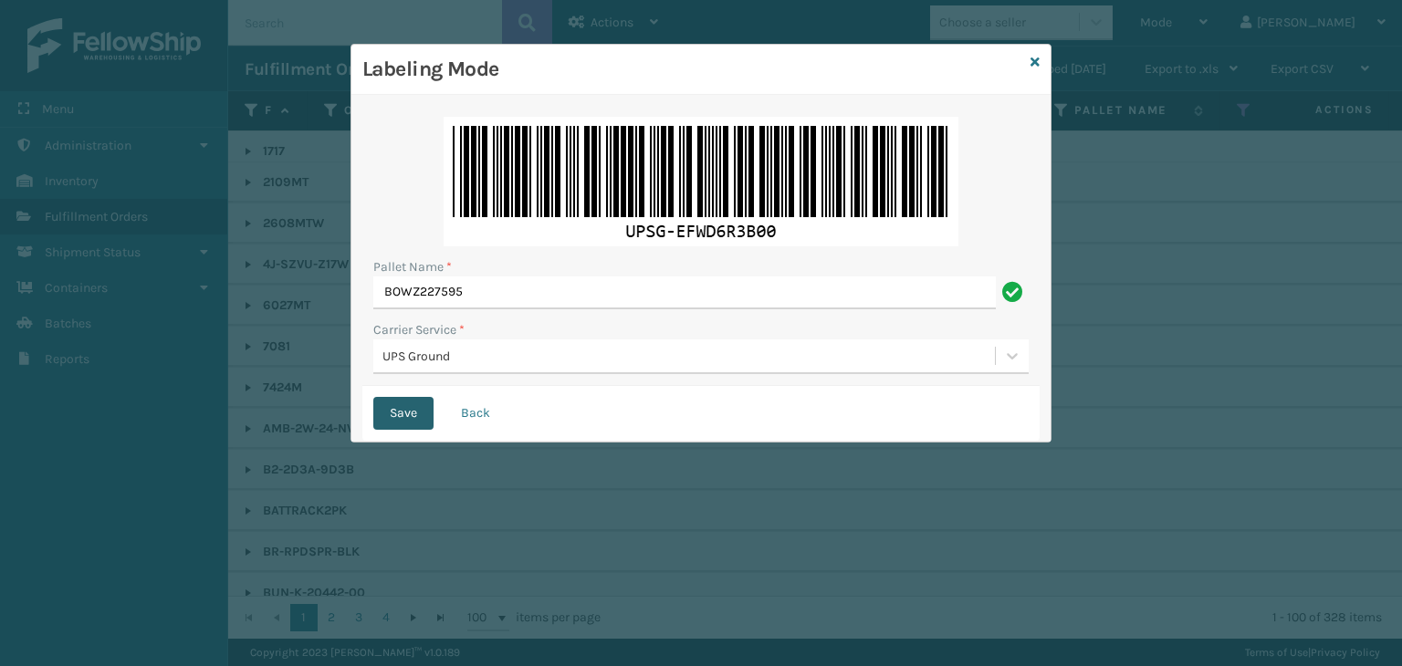
click at [408, 416] on button "Save" at bounding box center [403, 413] width 60 height 33
